Goal: Task Accomplishment & Management: Use online tool/utility

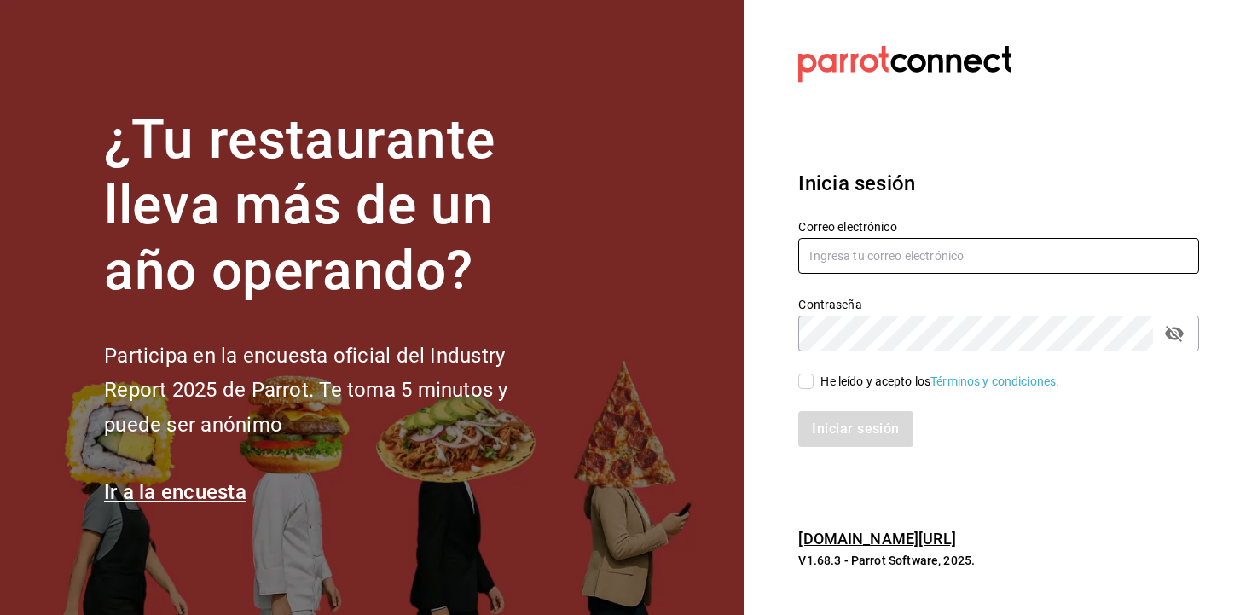
type input "[EMAIL_ADDRESS][DOMAIN_NAME][PERSON_NAME]"
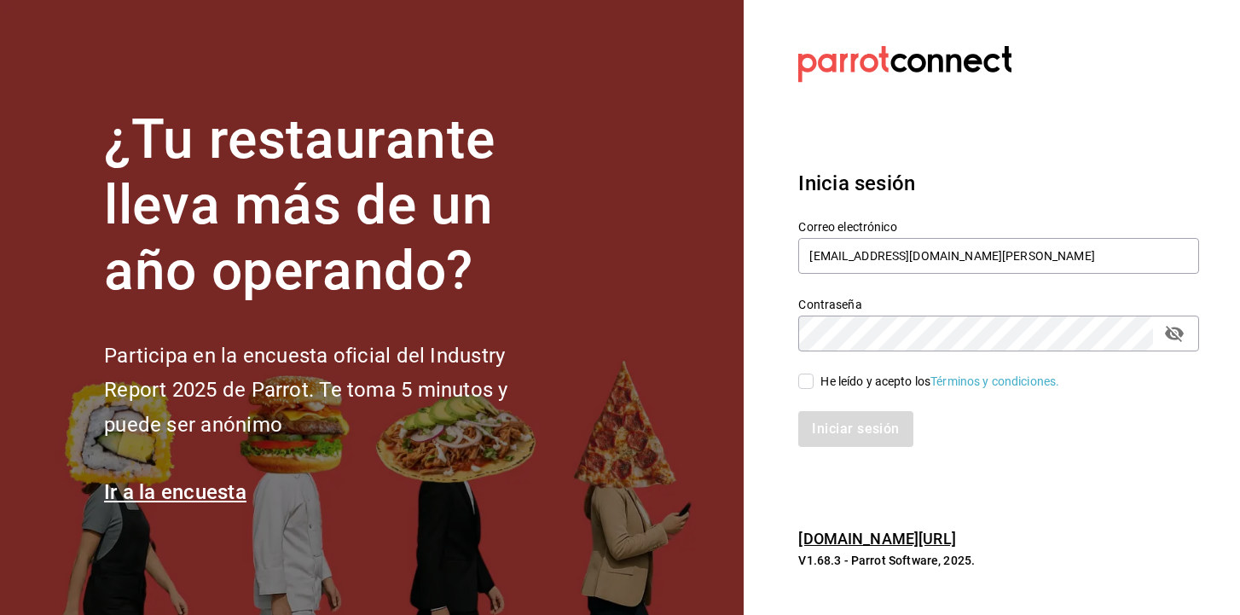
click at [813, 378] on input "He leído y acepto los Términos y condiciones." at bounding box center [805, 381] width 15 height 15
checkbox input "true"
click at [843, 426] on button "Iniciar sesión" at bounding box center [856, 429] width 116 height 36
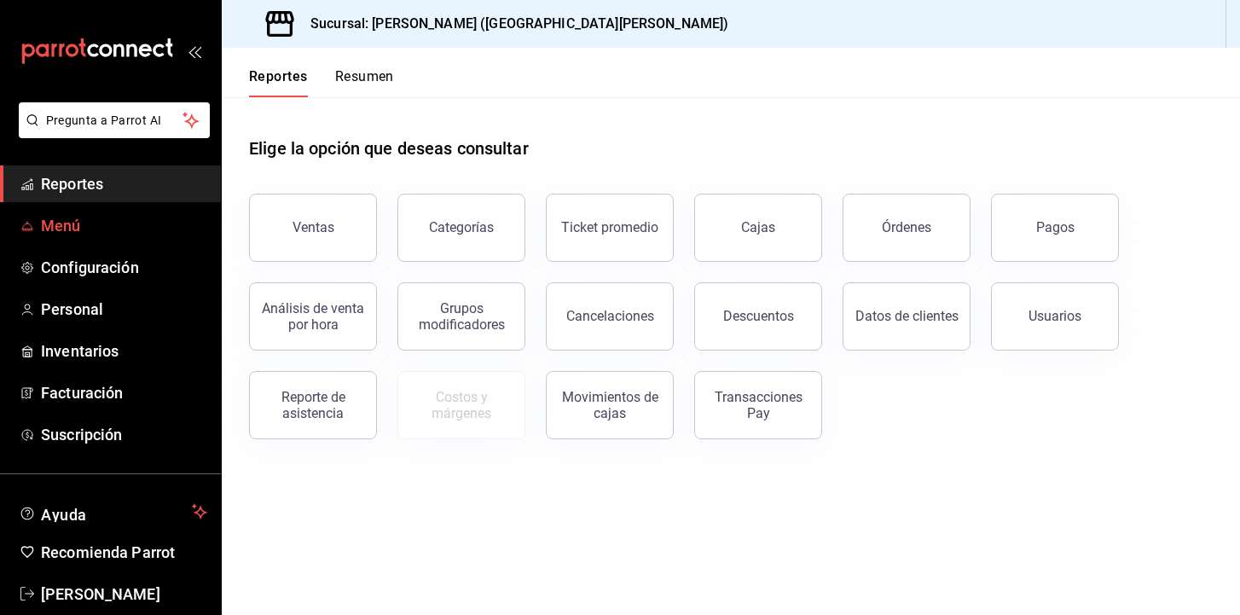
click at [73, 226] on span "Menú" at bounding box center [124, 225] width 166 height 23
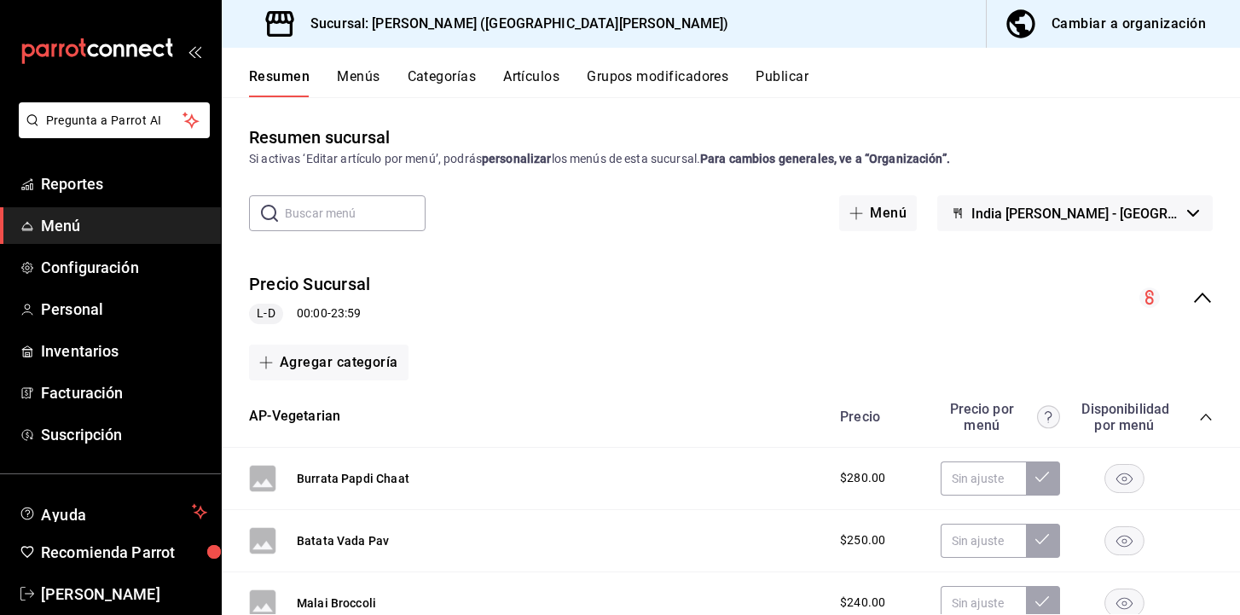
click at [525, 78] on button "Artículos" at bounding box center [531, 82] width 56 height 29
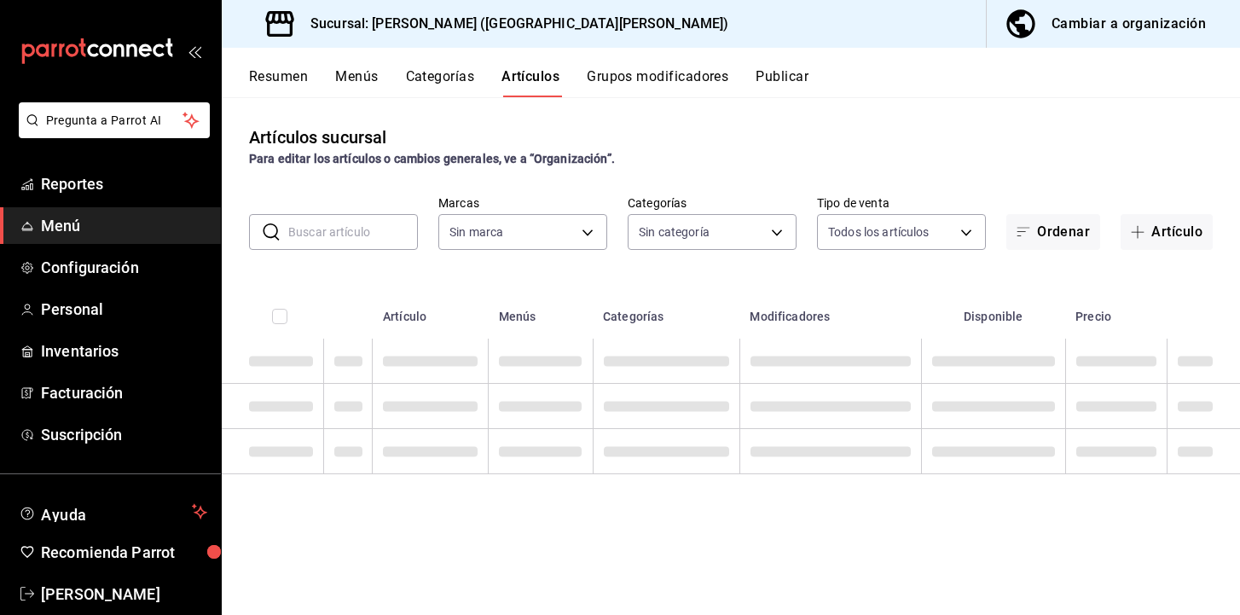
type input "cff0f599-8a97-499b-bad2-1ca4786e39bf"
type input "60026b47-06ba-4921-bdf9-fdec038413ea,88eb6029-6b1c-485d-b523-f69c29524639,f7450…"
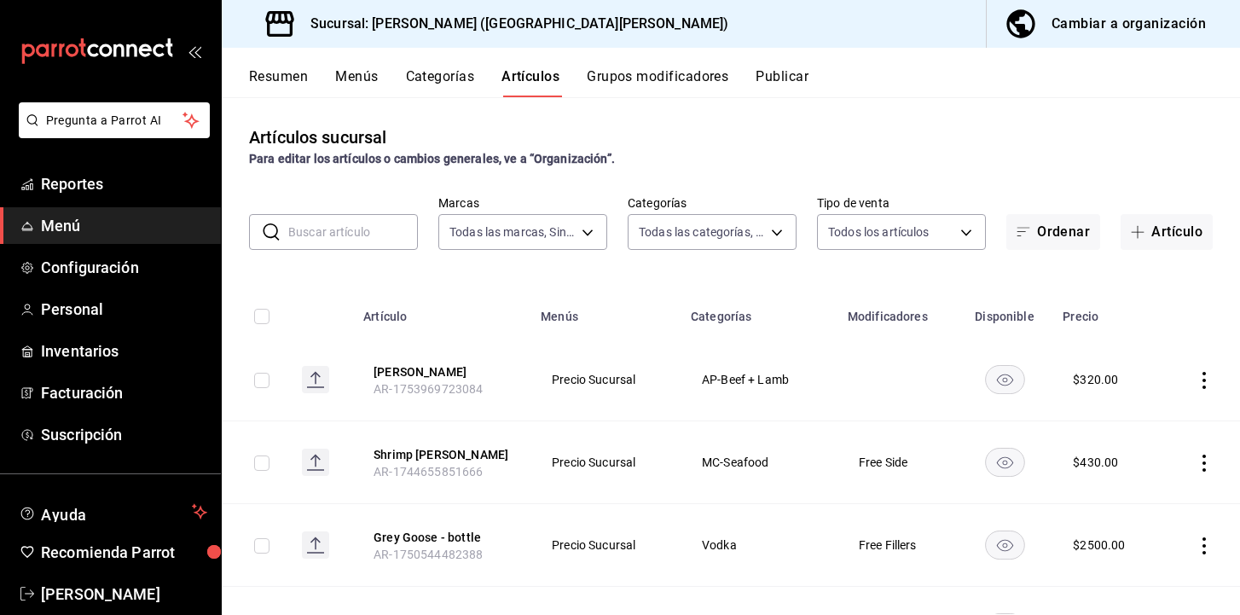
click at [346, 237] on input "text" at bounding box center [353, 232] width 130 height 34
type input "n"
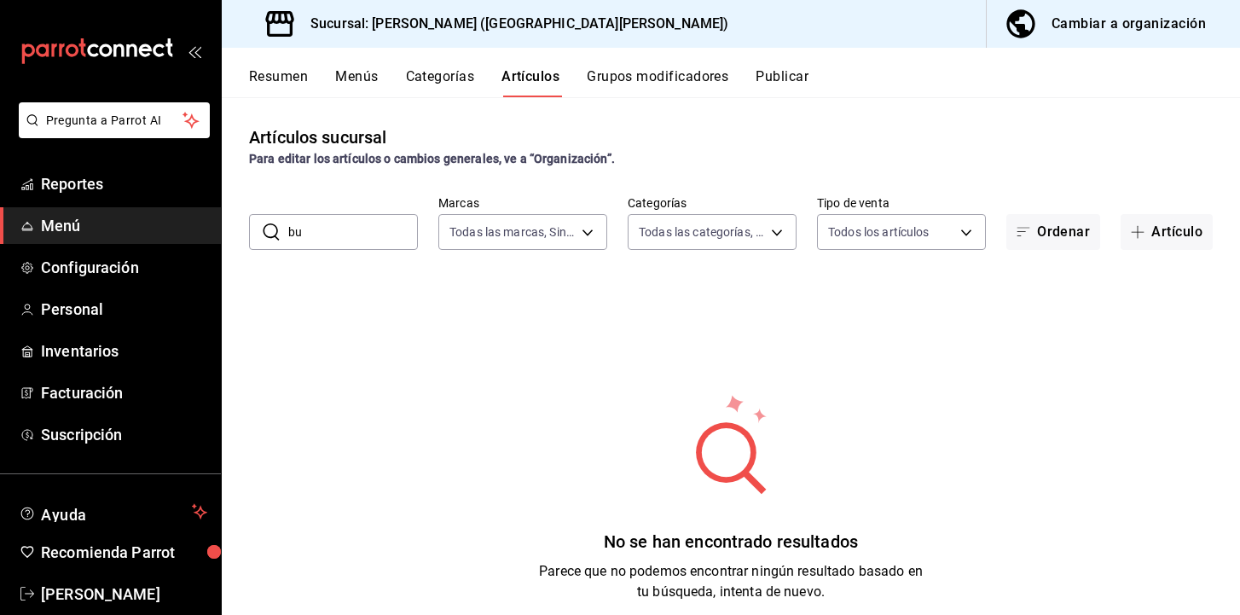
type input "b"
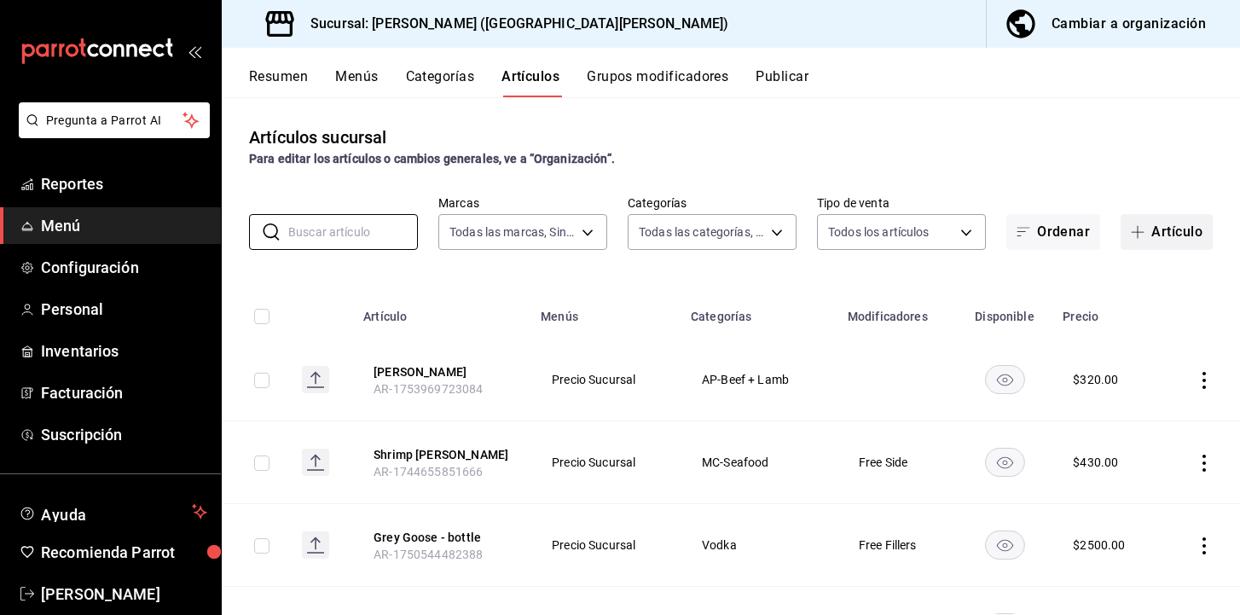
click at [1156, 227] on button "Artículo" at bounding box center [1167, 232] width 92 height 36
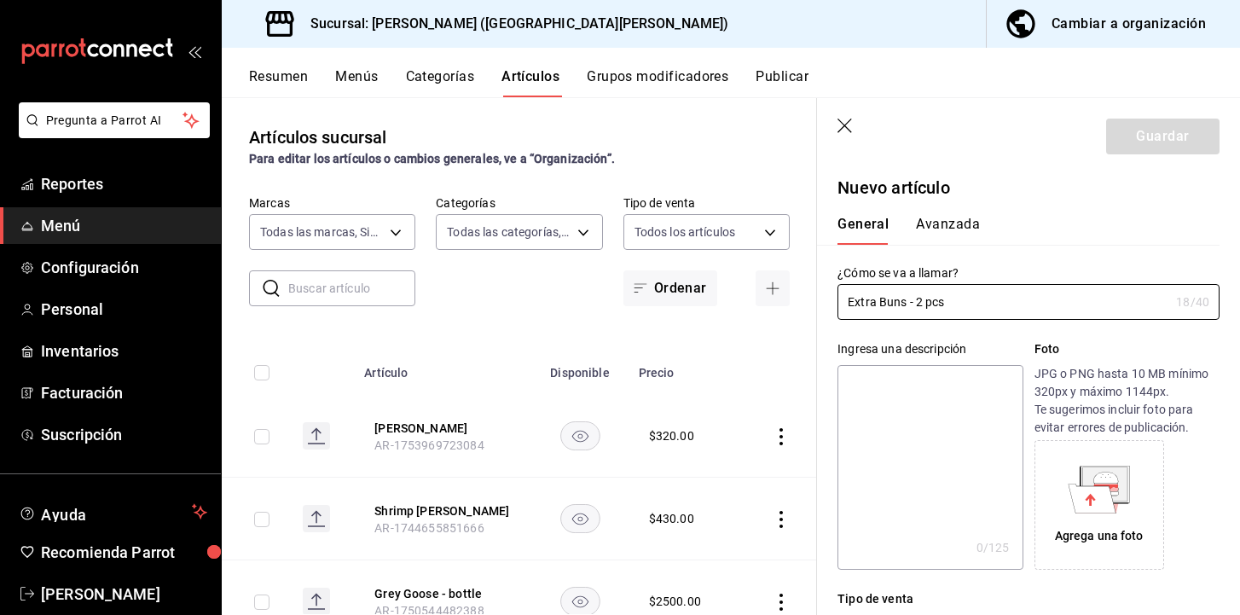
type input "Extra Buns - 2 pcs"
click at [937, 380] on textarea at bounding box center [929, 467] width 185 height 205
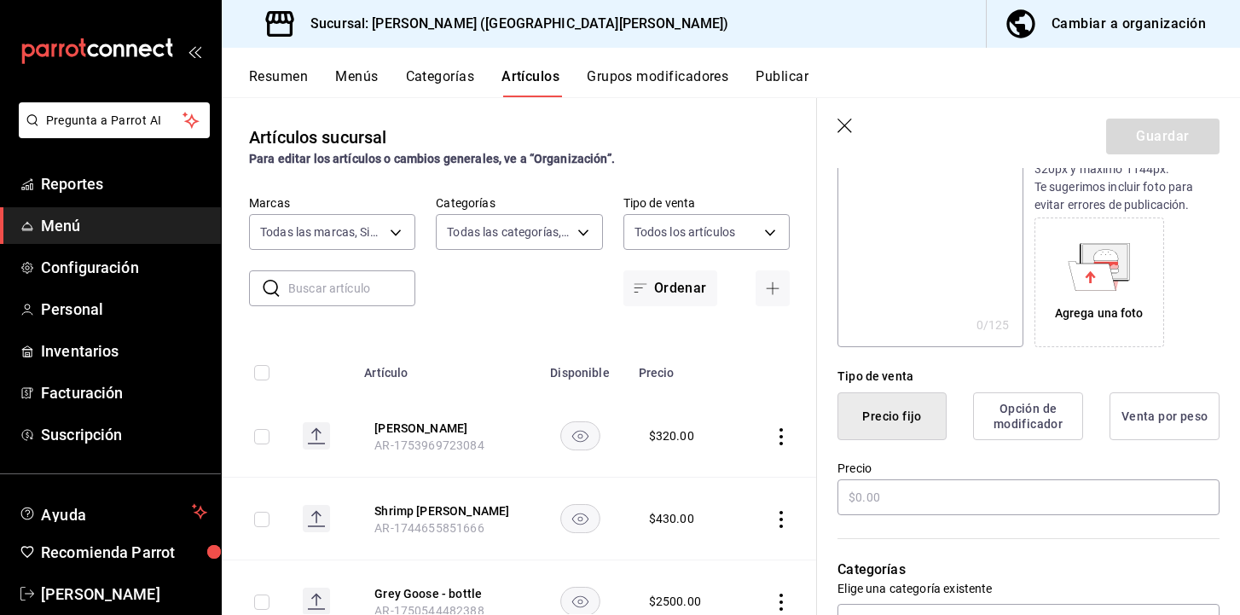
scroll to position [275, 0]
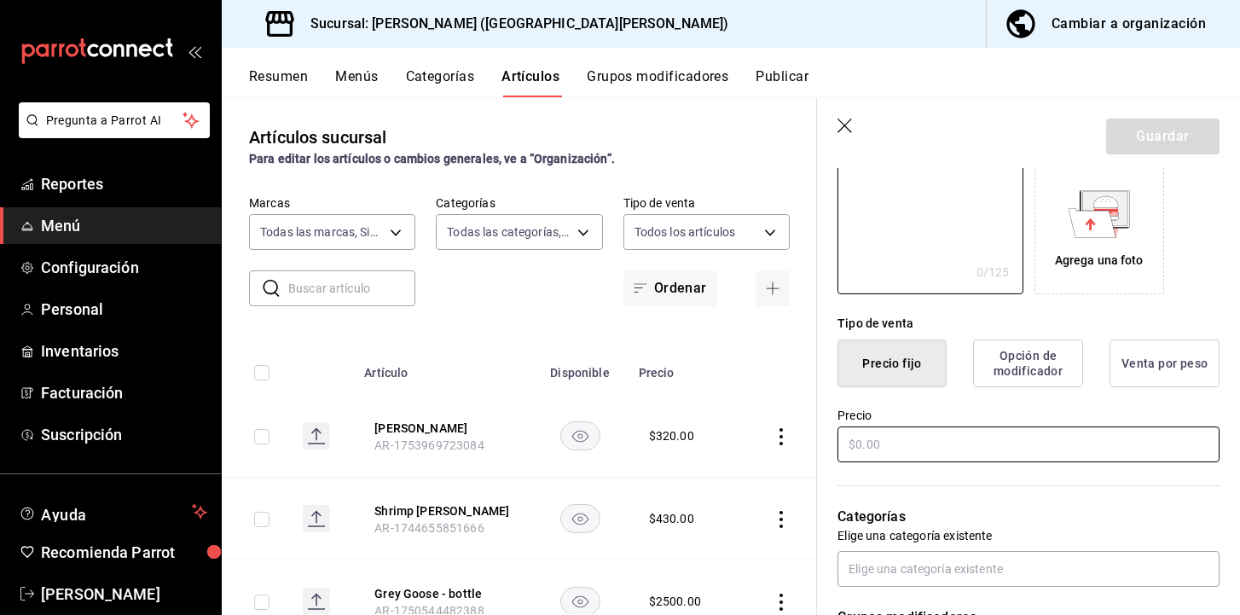
click at [884, 438] on input "text" at bounding box center [1028, 444] width 382 height 36
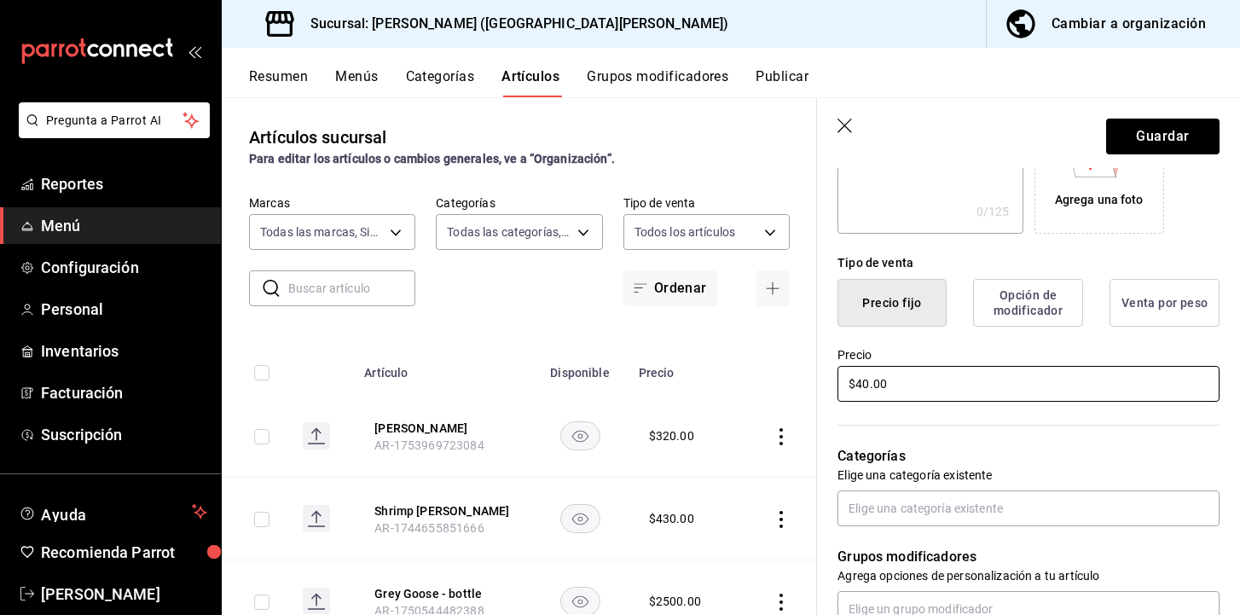
scroll to position [337, 0]
type input "$40.00"
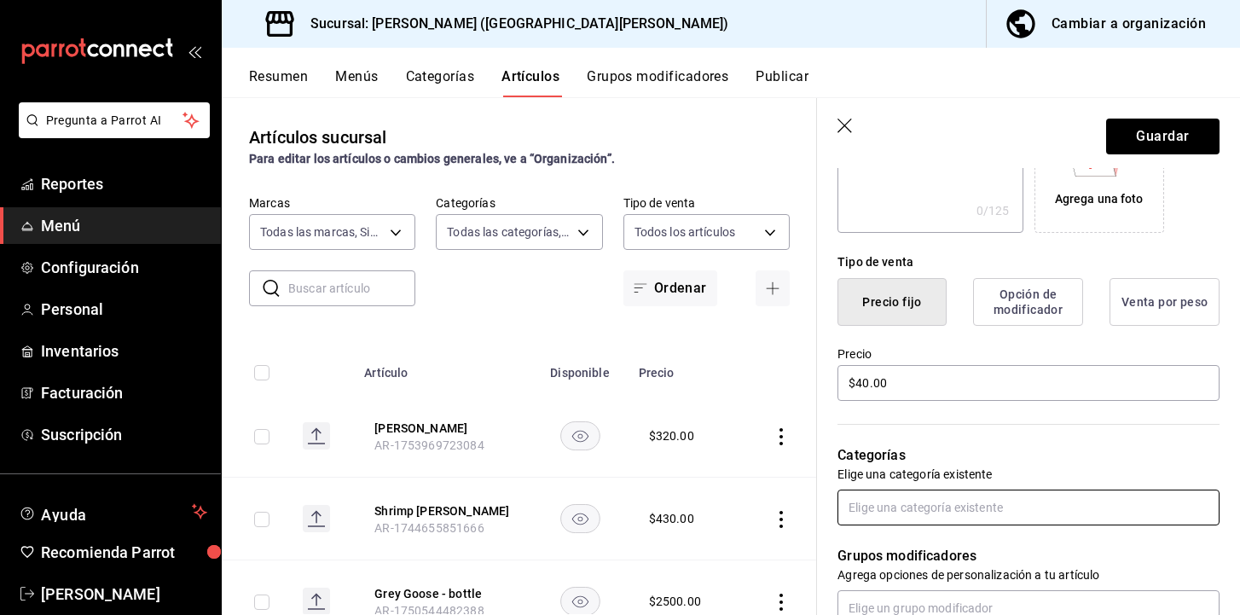
click at [901, 505] on input "text" at bounding box center [1028, 508] width 382 height 36
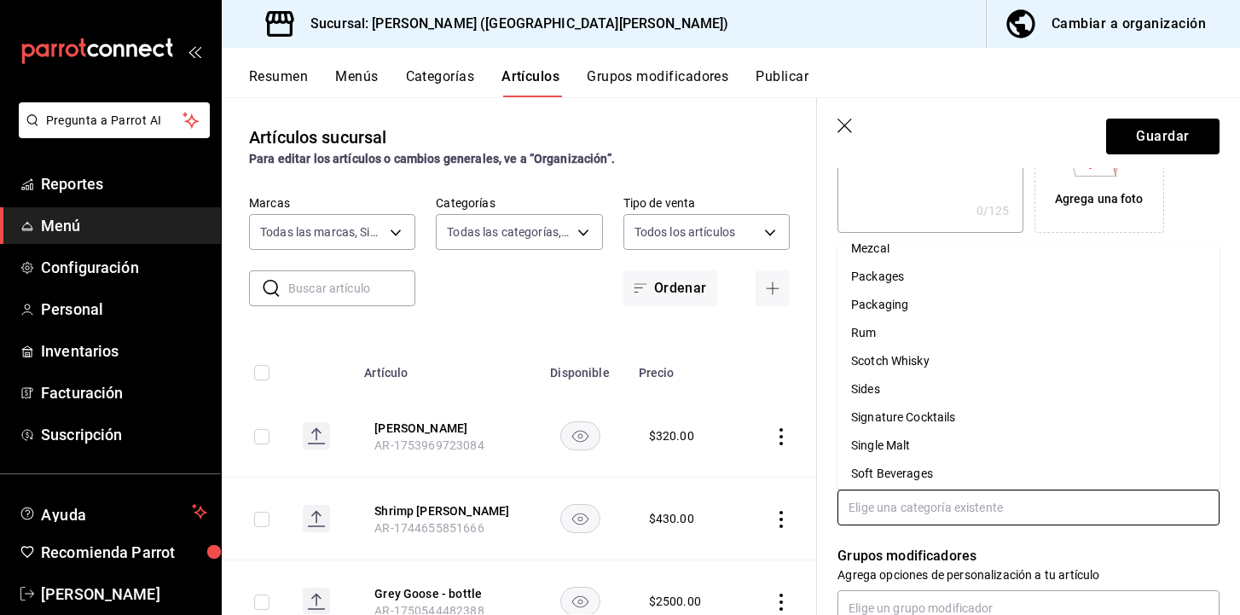
scroll to position [501, 0]
click at [878, 380] on li "Sides" at bounding box center [1028, 383] width 382 height 28
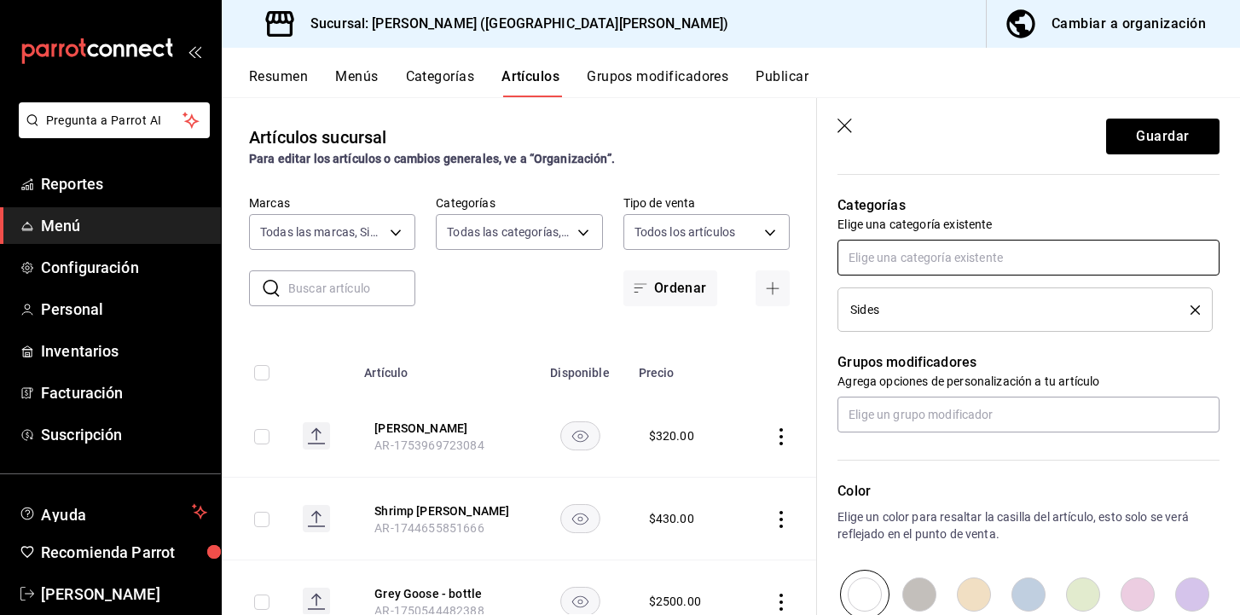
scroll to position [588, 0]
click at [935, 250] on input "text" at bounding box center [1028, 256] width 382 height 36
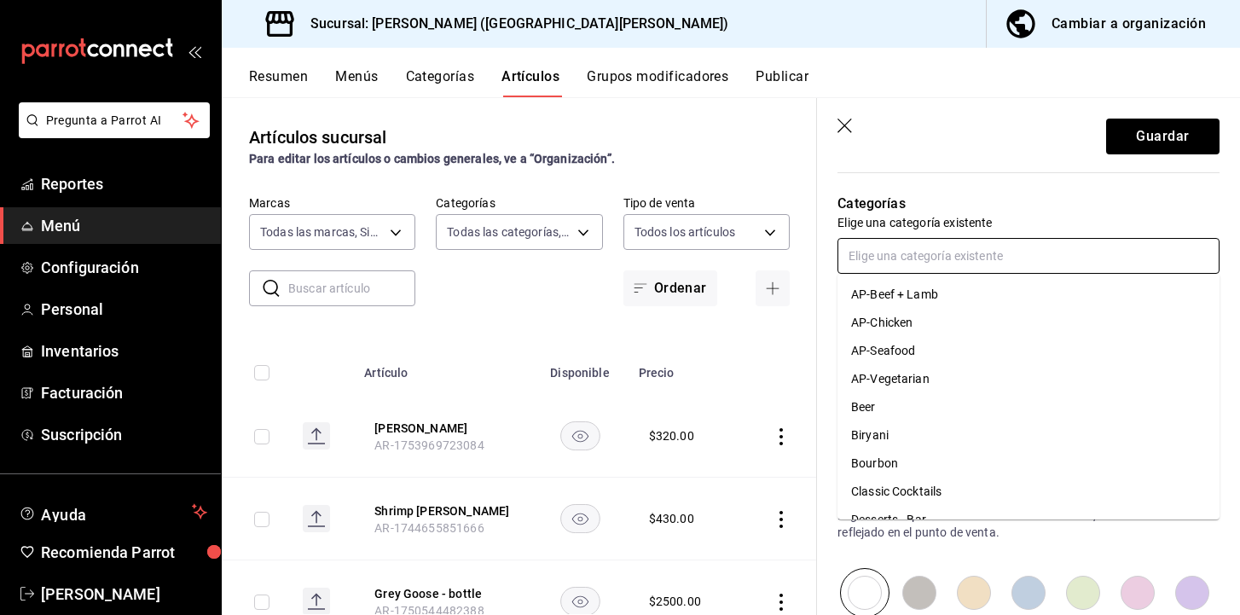
click at [935, 250] on input "text" at bounding box center [1028, 256] width 382 height 36
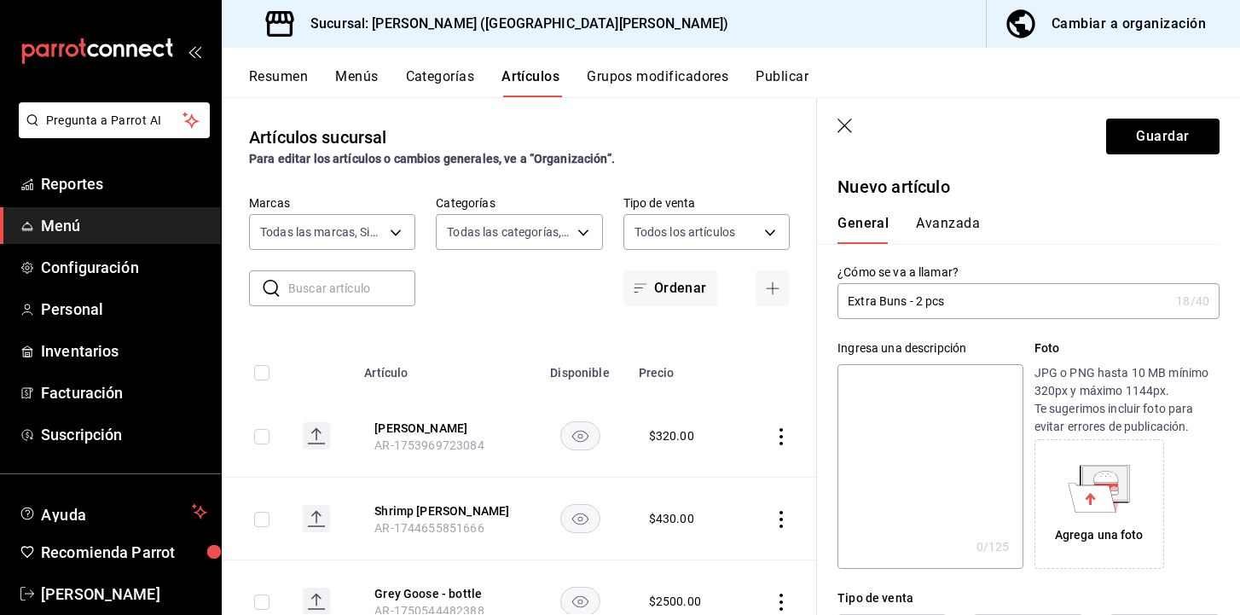
scroll to position [0, 0]
drag, startPoint x: 879, startPoint y: 301, endPoint x: 779, endPoint y: 302, distance: 100.6
click at [779, 302] on main "Artículos sucursal Para editar los artículos o cambios generales, ve a “Organiz…" at bounding box center [731, 356] width 1018 height 518
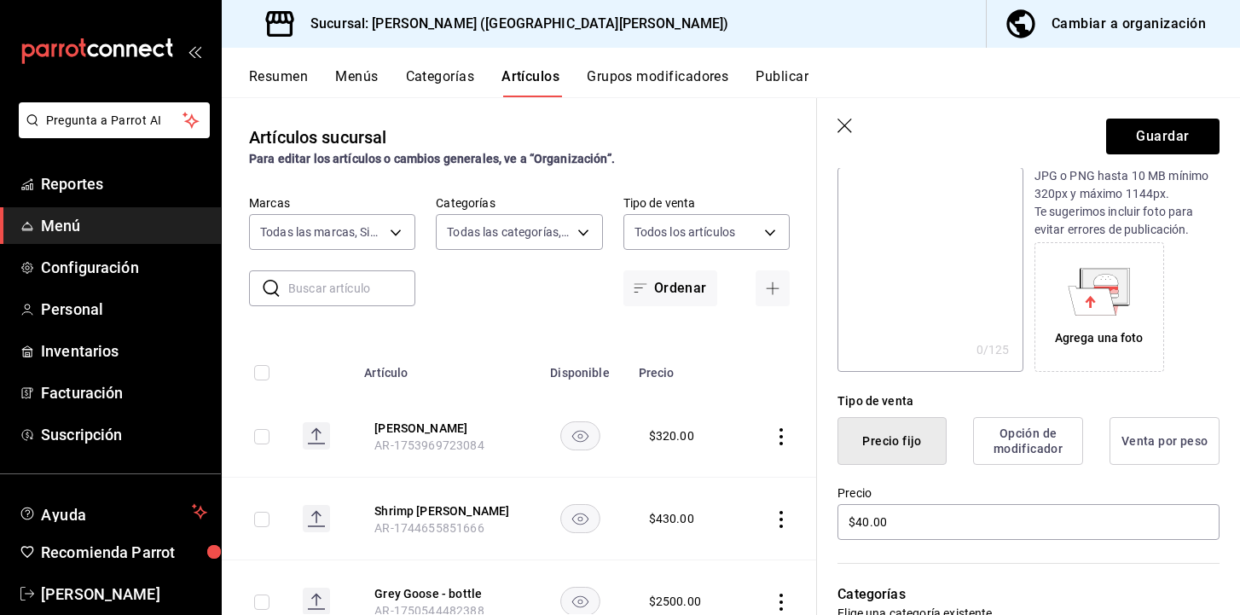
scroll to position [200, 0]
type input "Buns Extra 2 pcs"
click at [1158, 134] on button "Guardar" at bounding box center [1162, 137] width 113 height 36
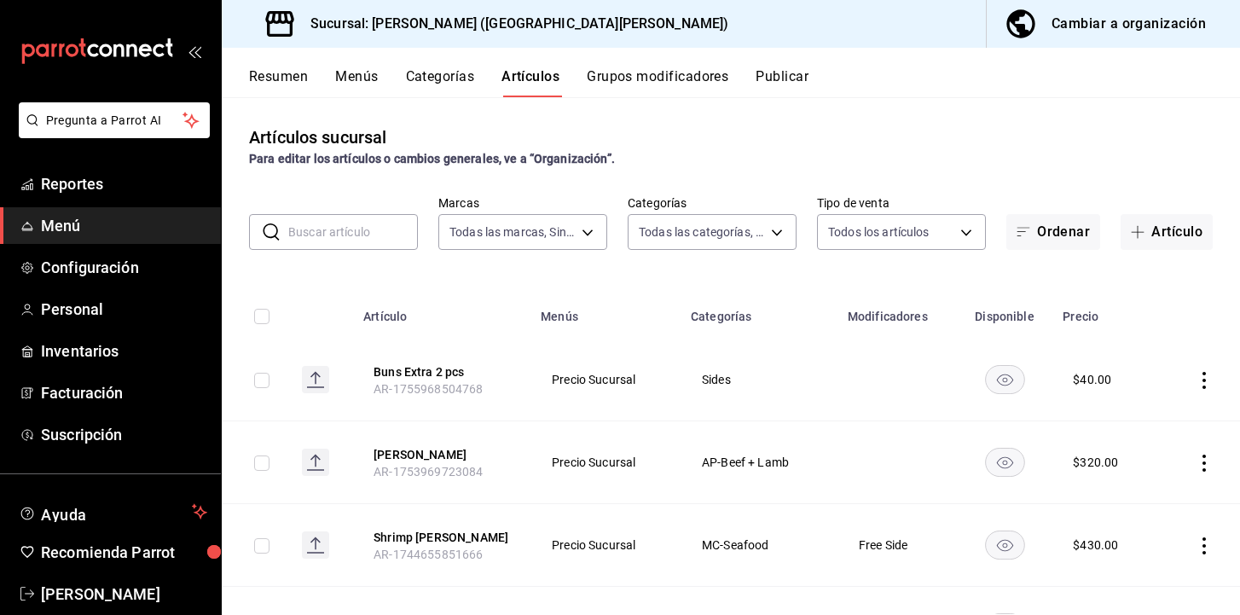
click at [789, 79] on button "Publicar" at bounding box center [782, 82] width 53 height 29
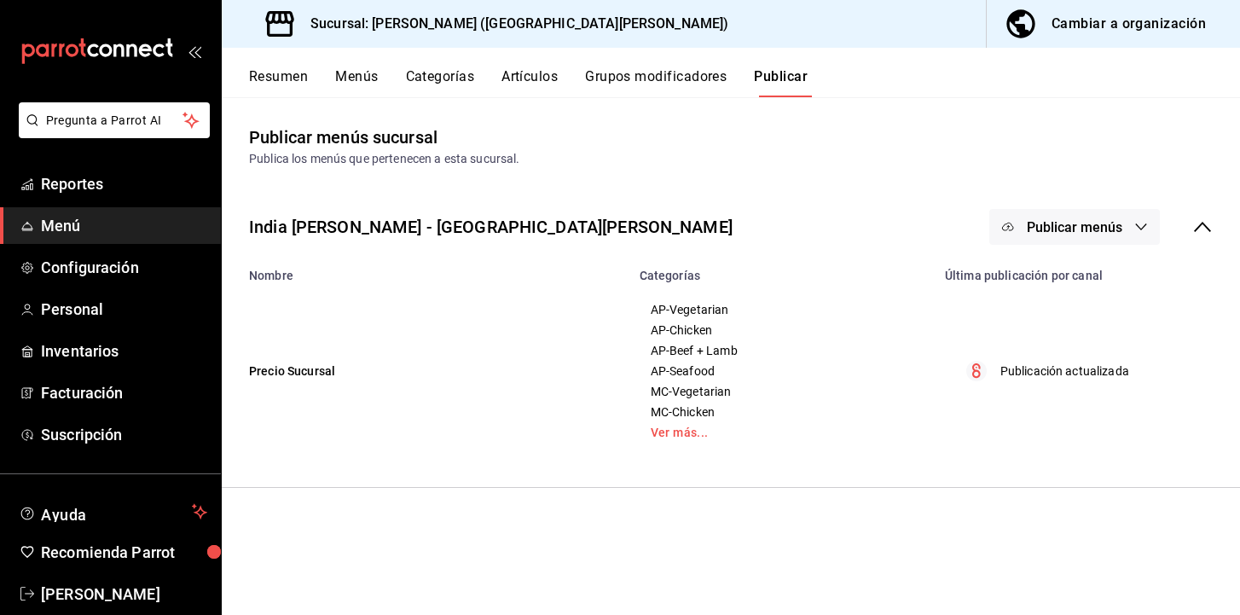
click at [1065, 231] on span "Publicar menús" at bounding box center [1075, 227] width 96 height 16
click at [1076, 278] on span "Punto de venta" at bounding box center [1099, 283] width 82 height 18
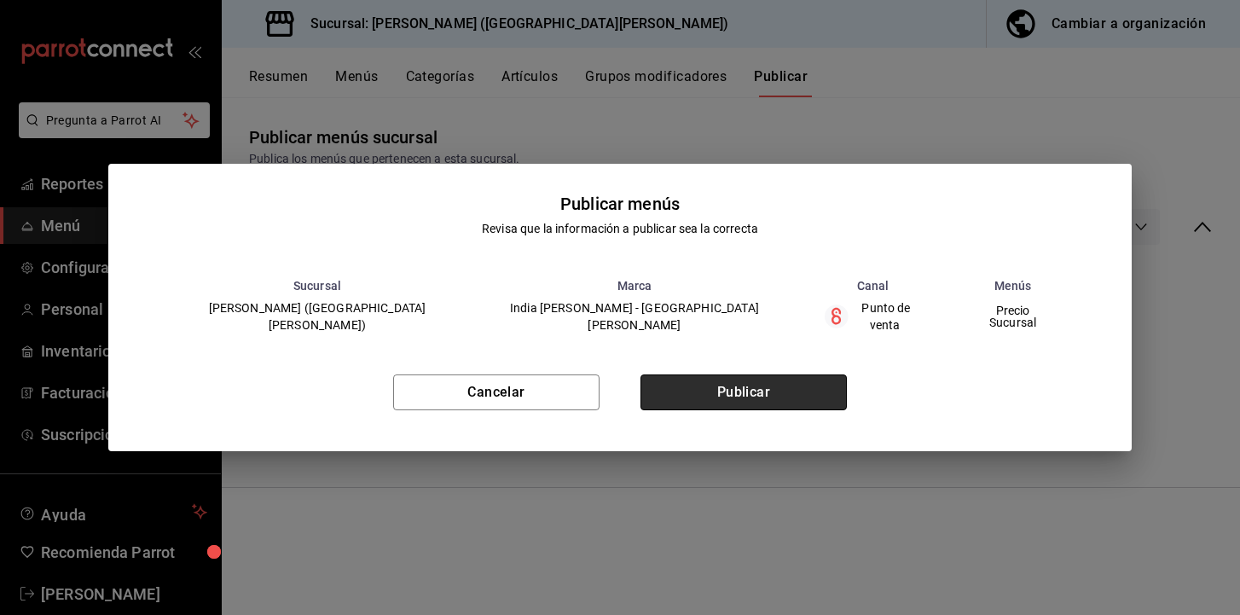
click at [780, 391] on button "Publicar" at bounding box center [743, 392] width 206 height 36
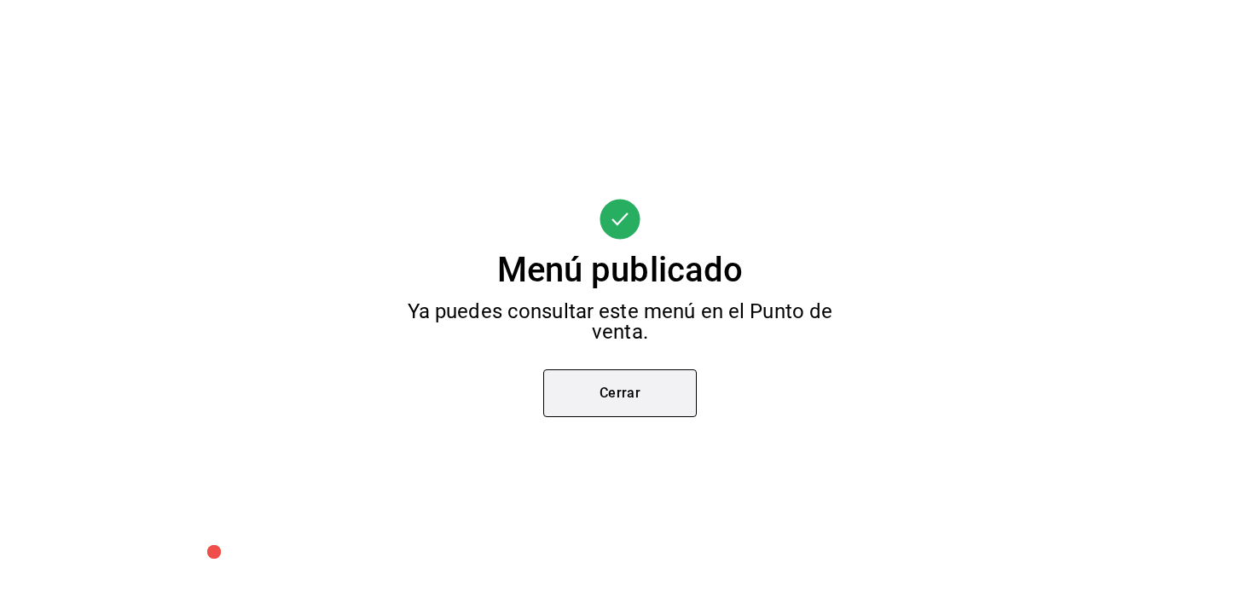
click at [617, 391] on button "Cerrar" at bounding box center [620, 393] width 154 height 48
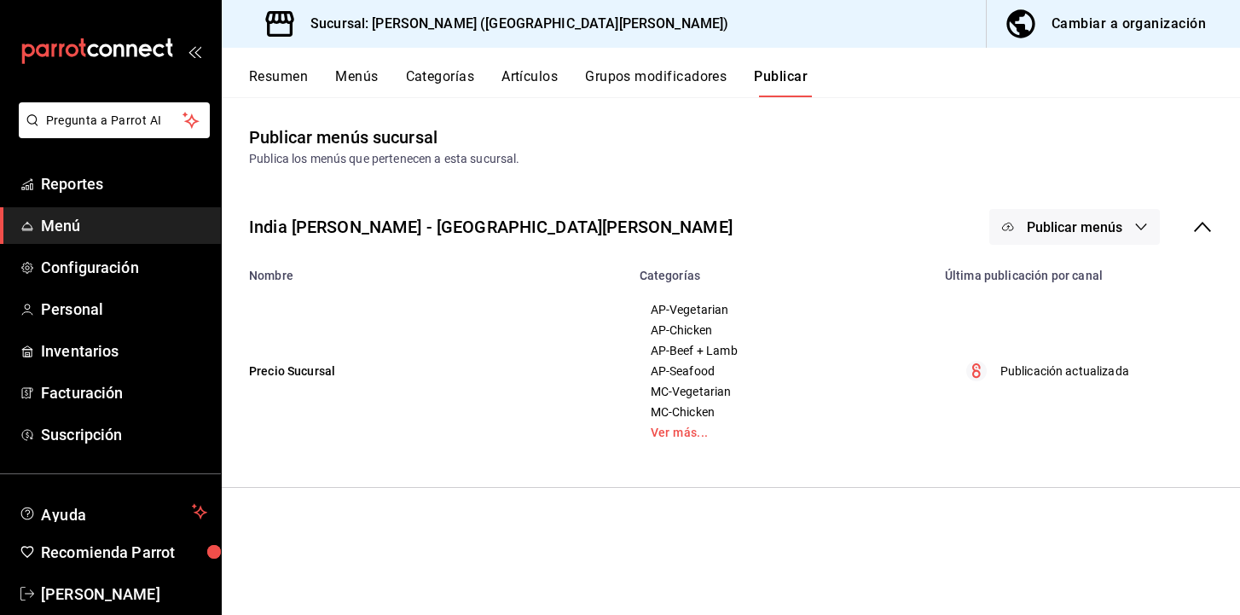
click at [555, 72] on button "Artículos" at bounding box center [529, 82] width 56 height 29
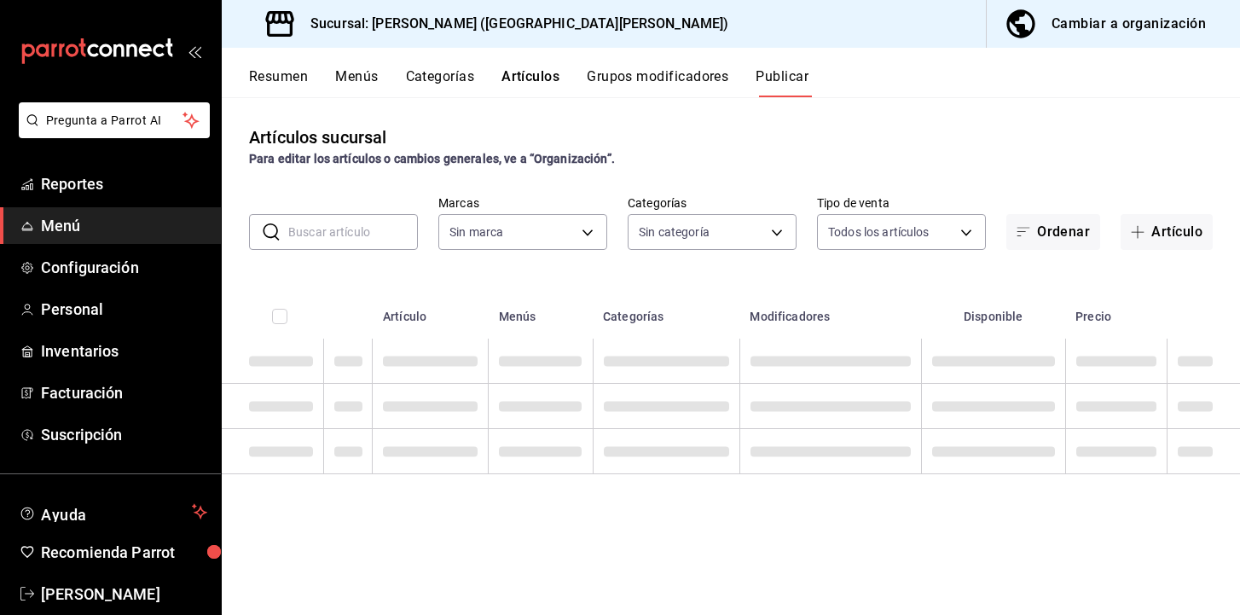
type input "cff0f599-8a97-499b-bad2-1ca4786e39bf"
type input "60026b47-06ba-4921-bdf9-fdec038413ea,88eb6029-6b1c-485d-b523-f69c29524639,f7450…"
